Goal: Check status

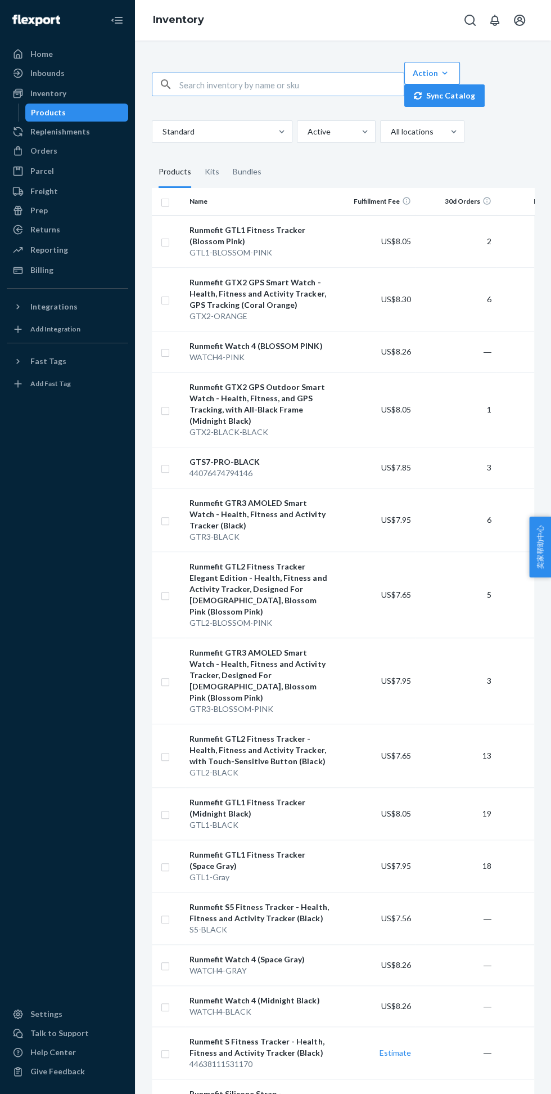
click at [77, 80] on div "Inbounds" at bounding box center [67, 73] width 119 height 16
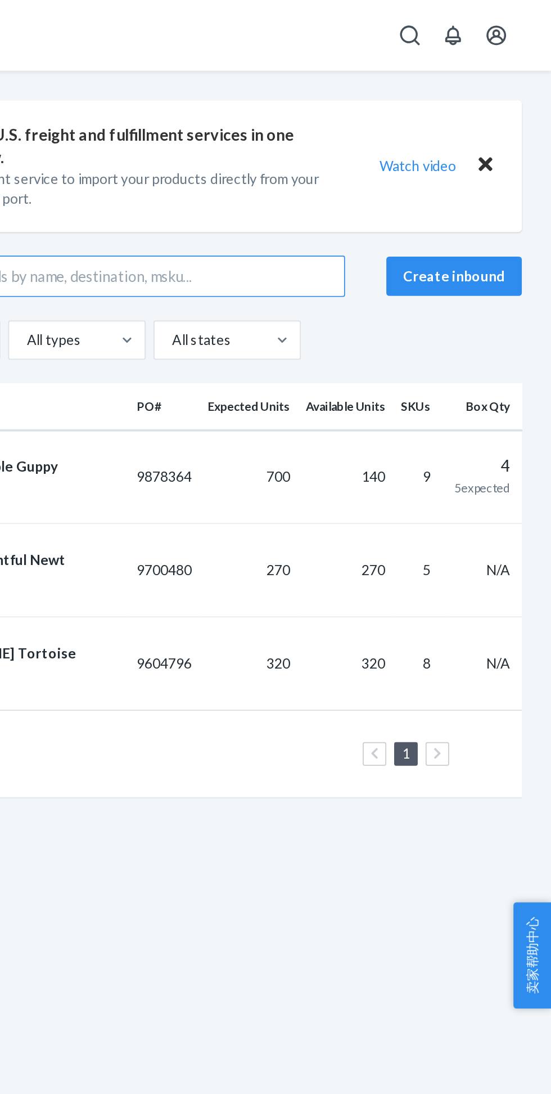
click at [434, 279] on td "140" at bounding box center [433, 272] width 55 height 53
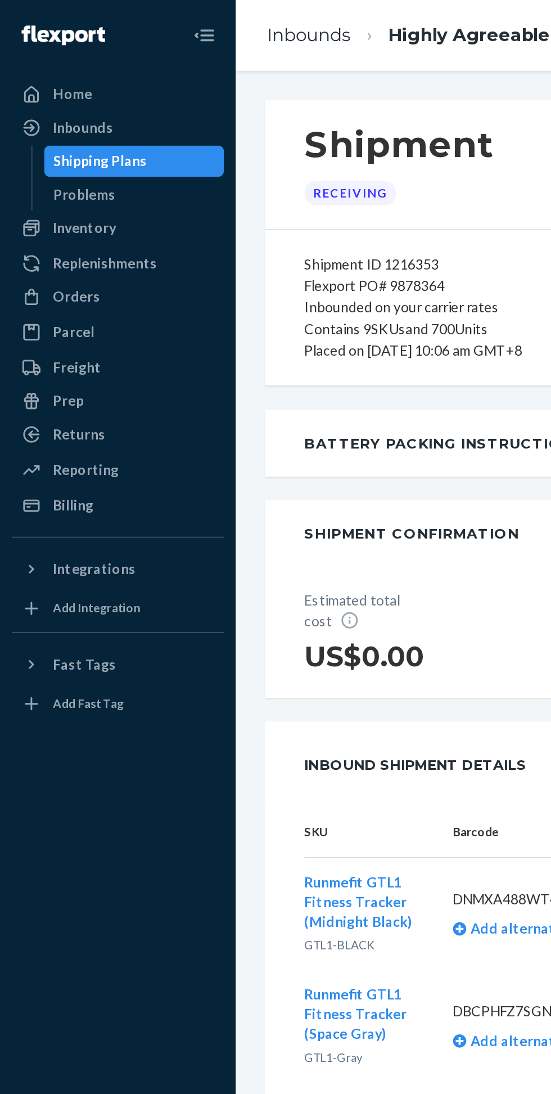
click at [61, 132] on div "Inventory" at bounding box center [48, 130] width 36 height 11
